Goal: Information Seeking & Learning: Learn about a topic

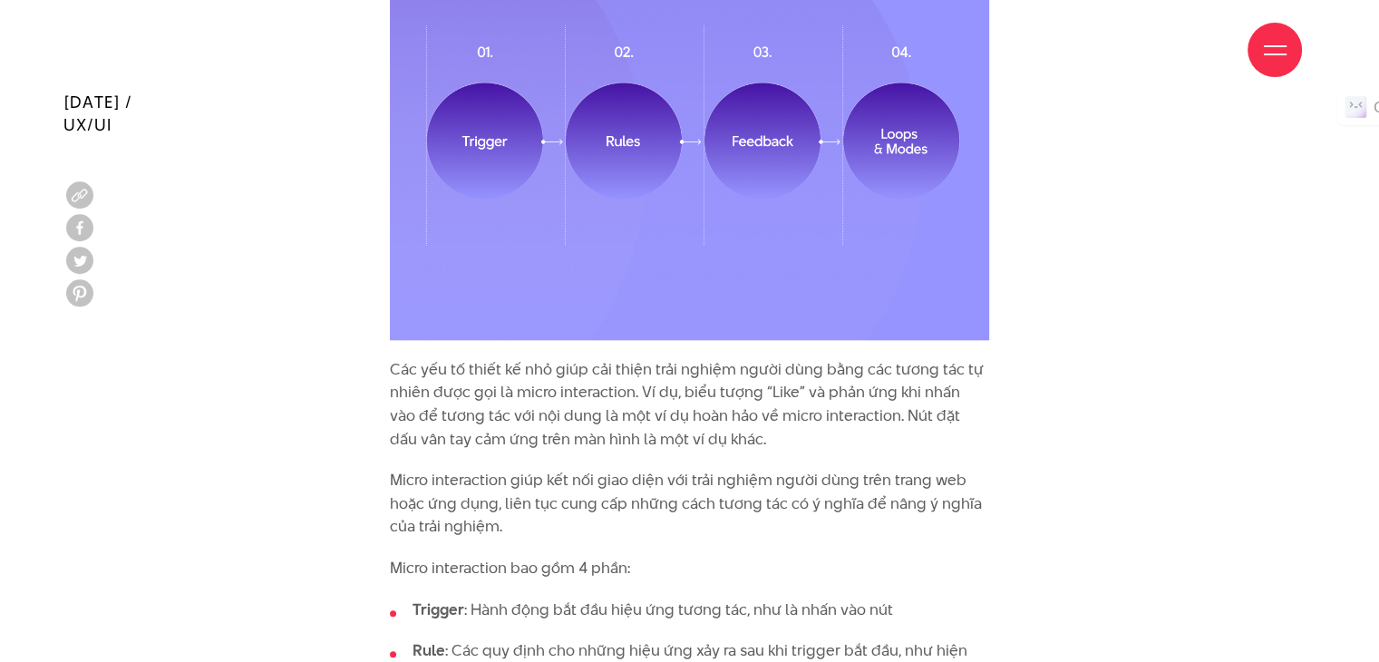
scroll to position [2175, 0]
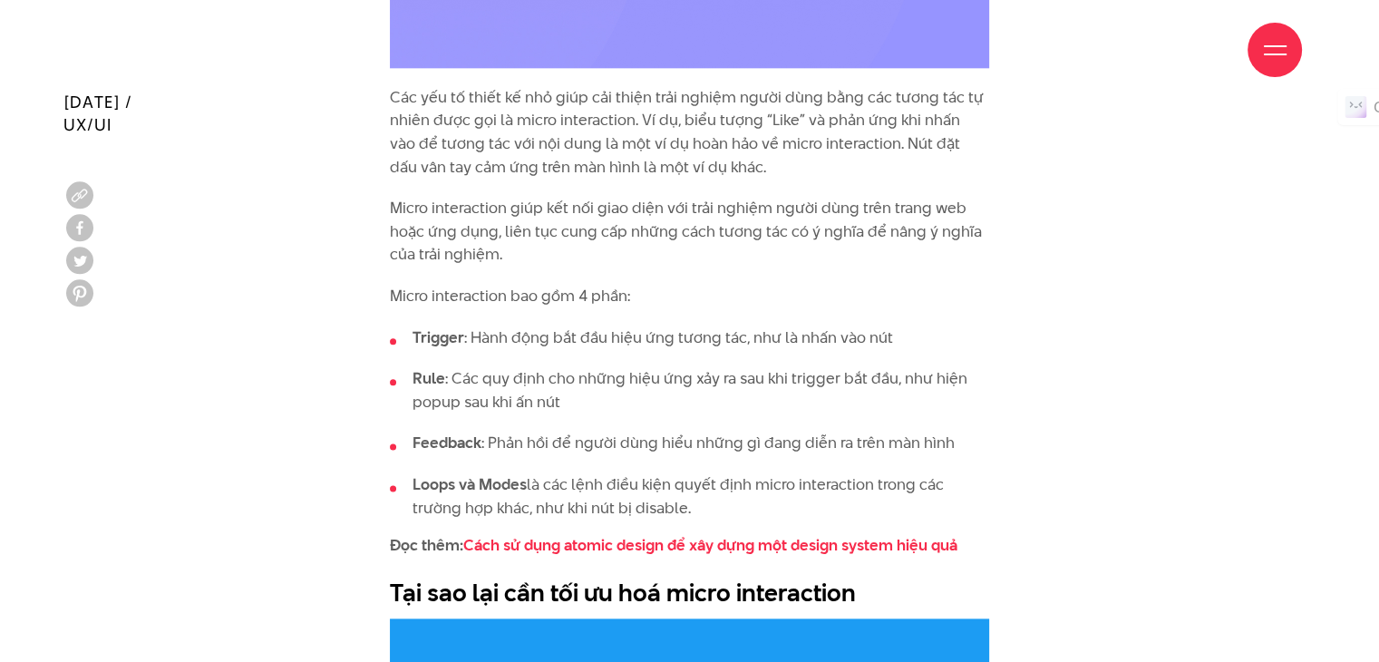
drag, startPoint x: 413, startPoint y: 92, endPoint x: 588, endPoint y: 106, distance: 175.5
click at [584, 99] on div "Giới thiệu Dự án Dịch vụ Góc nhìn Liên hệ" at bounding box center [689, 50] width 1225 height 100
click at [591, 112] on p "Các yếu tố thiết kế nhỏ giúp cải thiện trải nghiệm người dùng bằng các tương tá…" at bounding box center [689, 132] width 599 height 92
click at [627, 119] on p "Các yếu tố thiết kế nhỏ giúp cải thiện trải nghiệm người dùng bằng các tương tá…" at bounding box center [689, 132] width 599 height 92
click at [673, 168] on p "Các yếu tố thiết kế nhỏ giúp cải thiện trải nghiệm người dùng bằng các tương tá…" at bounding box center [689, 132] width 599 height 92
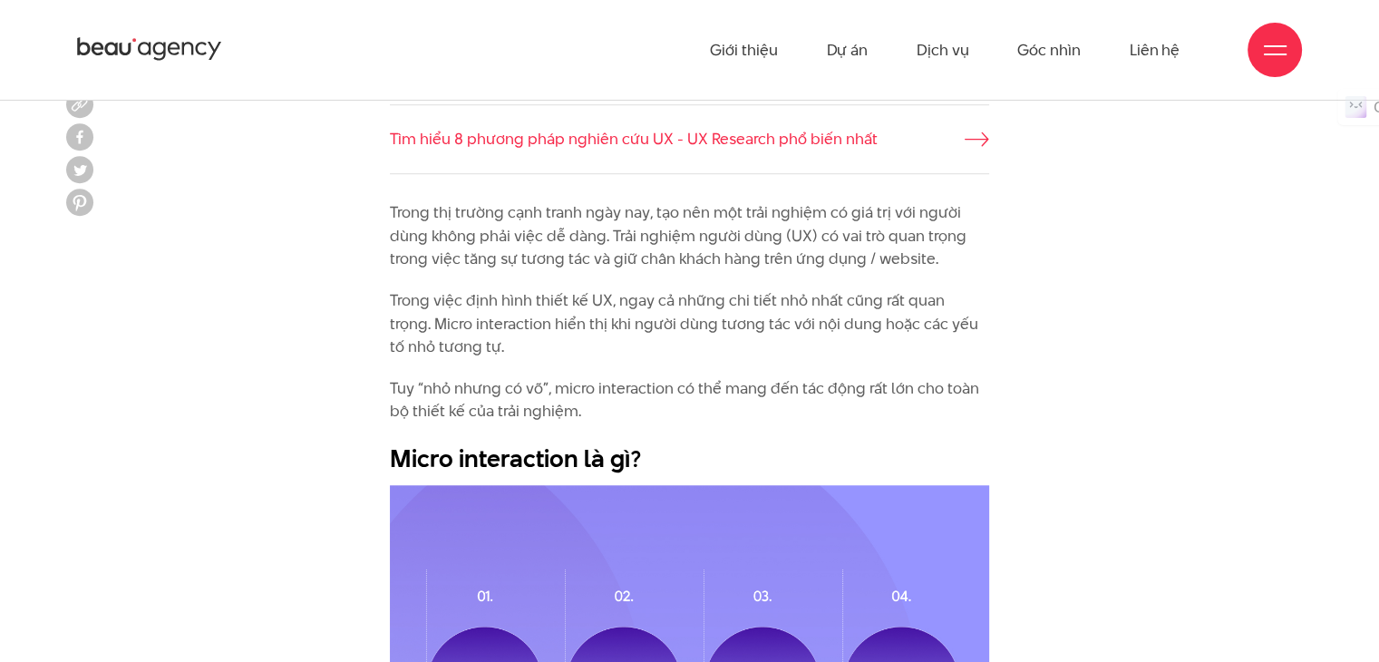
scroll to position [1269, 0]
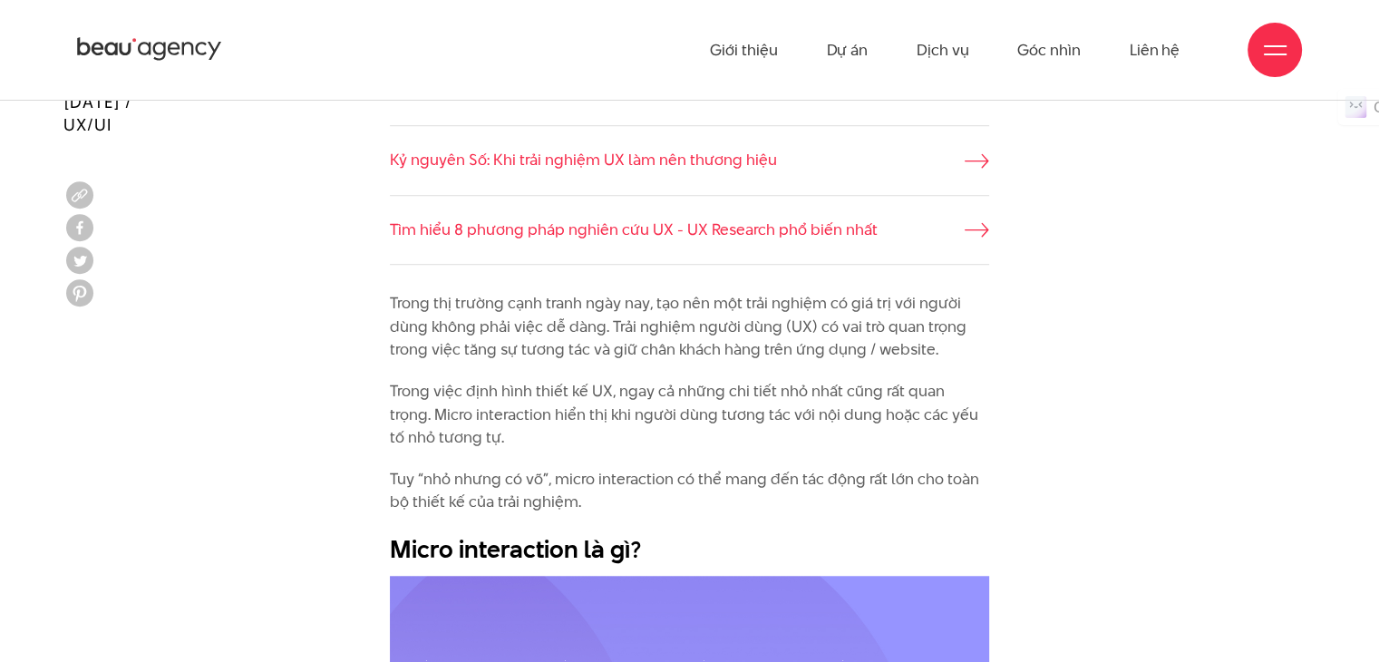
click at [614, 308] on p "Trong thị trường cạnh tranh ngày nay, tạo nên một trải nghiệm có giá trị với ng…" at bounding box center [689, 327] width 599 height 70
click at [506, 348] on p "Trong thị trường cạnh tranh ngày nay, tạo nên một trải nghiệm có giá trị với ng…" at bounding box center [689, 327] width 599 height 70
click at [654, 489] on p "Tuy “nhỏ nhưng có võ”, micro interaction có thể mang đến tác động rất lớn cho t…" at bounding box center [689, 491] width 599 height 46
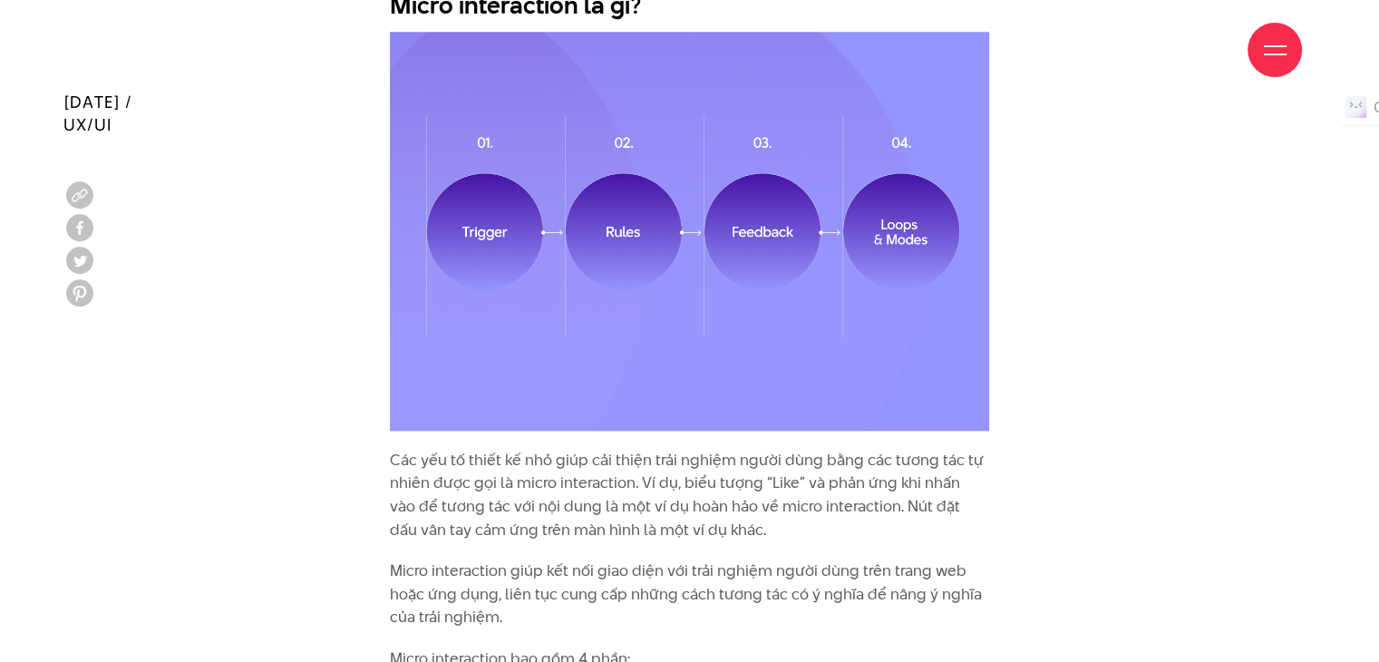
click at [753, 501] on p "Các yếu tố thiết kế nhỏ giúp cải thiện trải nghiệm người dùng bằng các tương tá…" at bounding box center [689, 495] width 599 height 92
click at [696, 513] on p "Các yếu tố thiết kế nhỏ giúp cải thiện trải nghiệm người dùng bằng các tương tá…" at bounding box center [689, 495] width 599 height 92
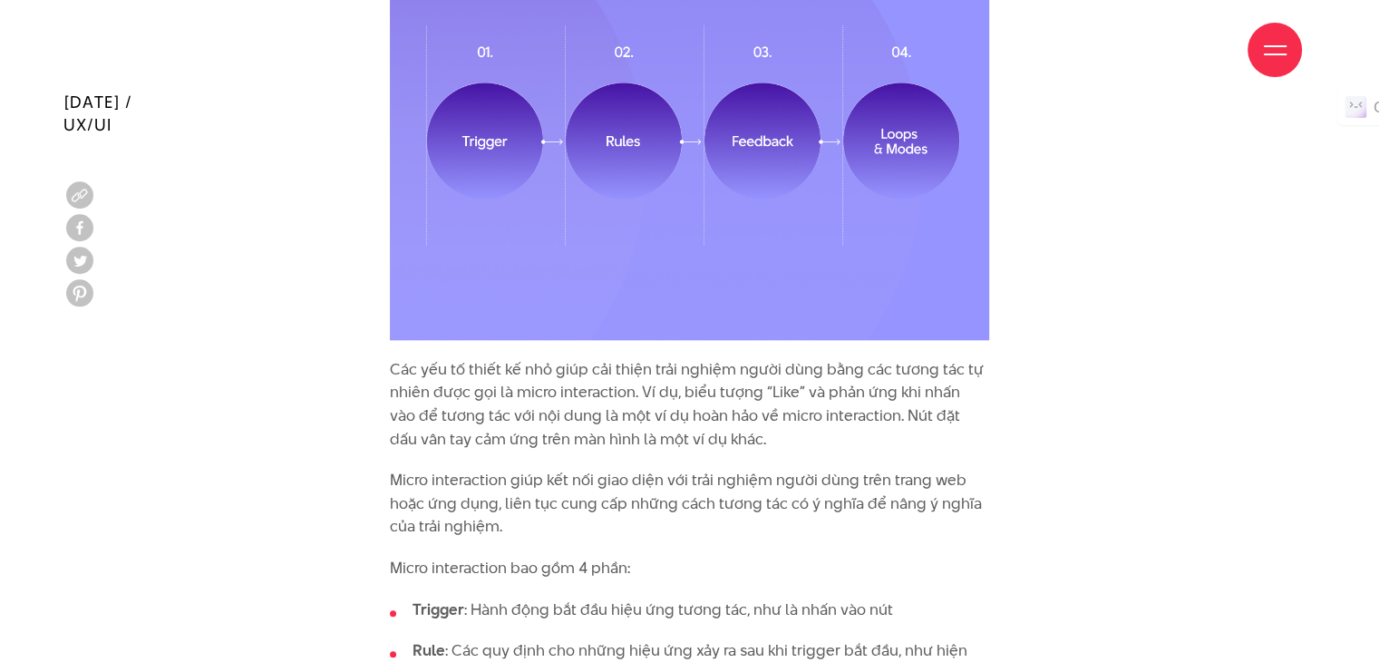
click at [713, 501] on p "Micro interaction giúp kết nối giao diện với trải nghiệm người dùng trên trang …" at bounding box center [689, 504] width 599 height 70
click at [720, 489] on p "Micro interaction giúp kết nối giao diện với trải nghiệm người dùng trên trang …" at bounding box center [689, 504] width 599 height 70
click at [932, 486] on p "Micro interaction giúp kết nối giao diện với trải nghiệm người dùng trên trang …" at bounding box center [689, 504] width 599 height 70
